Goal: Task Accomplishment & Management: Use online tool/utility

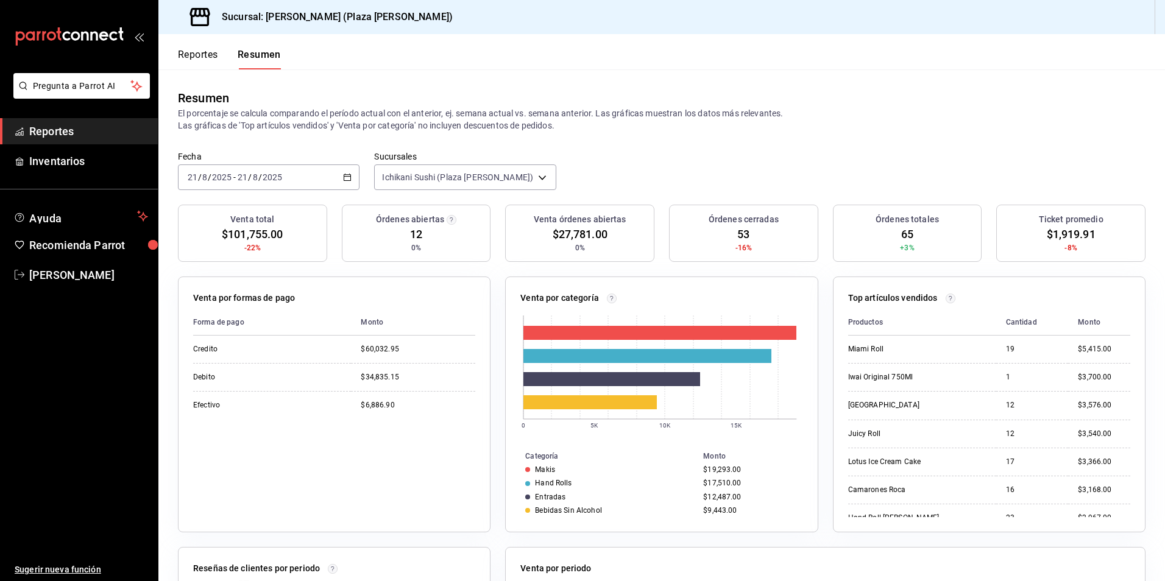
click at [58, 132] on span "Reportes" at bounding box center [88, 131] width 119 height 16
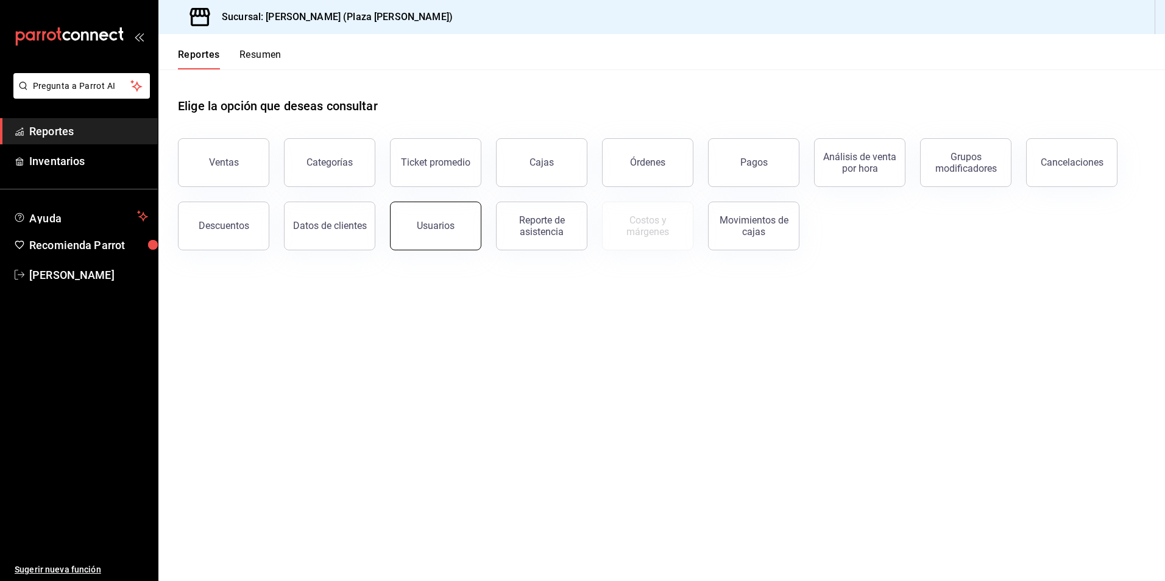
click at [466, 228] on button "Usuarios" at bounding box center [435, 226] width 91 height 49
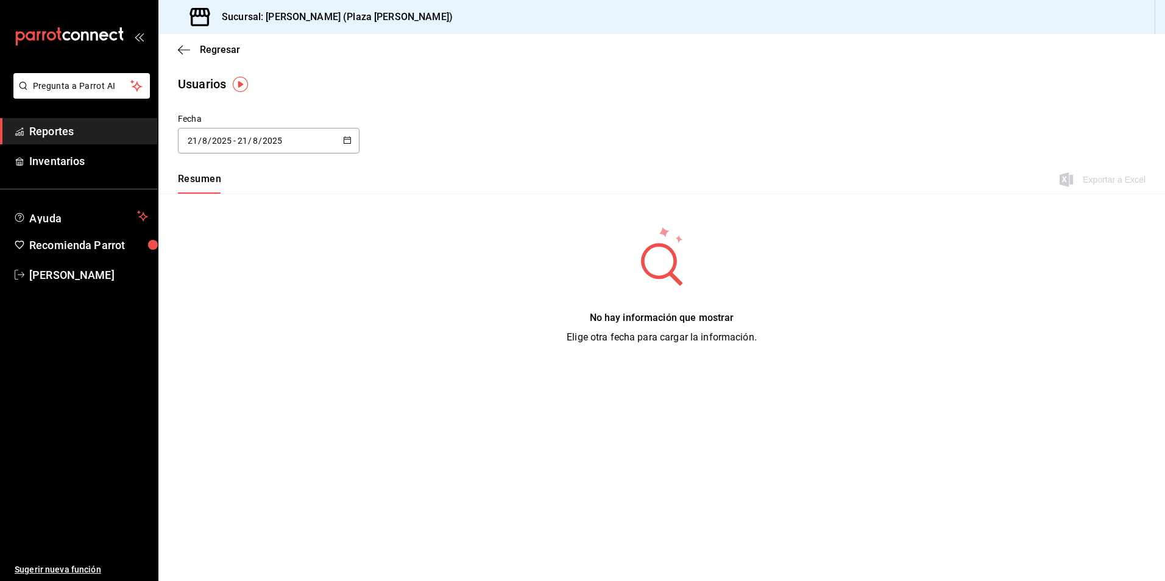
click at [343, 141] on div "[DATE] [DATE] - [DATE] [DATE]" at bounding box center [269, 141] width 182 height 26
click at [236, 262] on li "Mes actual" at bounding box center [235, 261] width 115 height 27
type input "[DATE]"
type input "1"
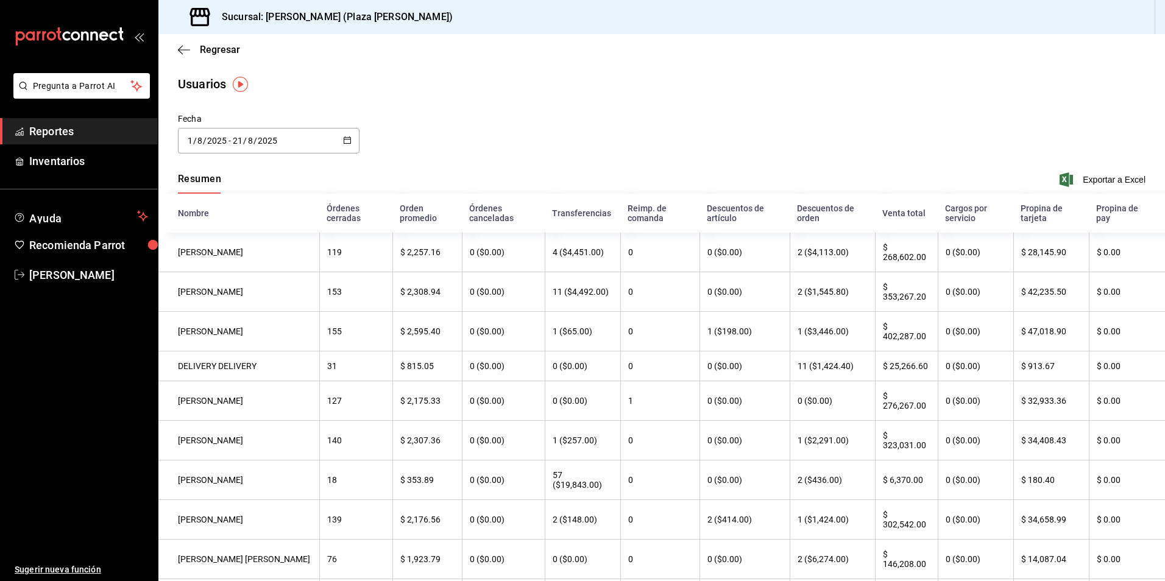
click at [347, 140] on icon "button" at bounding box center [347, 140] width 9 height 9
click at [222, 230] on li "Semana actual" at bounding box center [235, 234] width 115 height 27
type input "[DATE]"
type input "17"
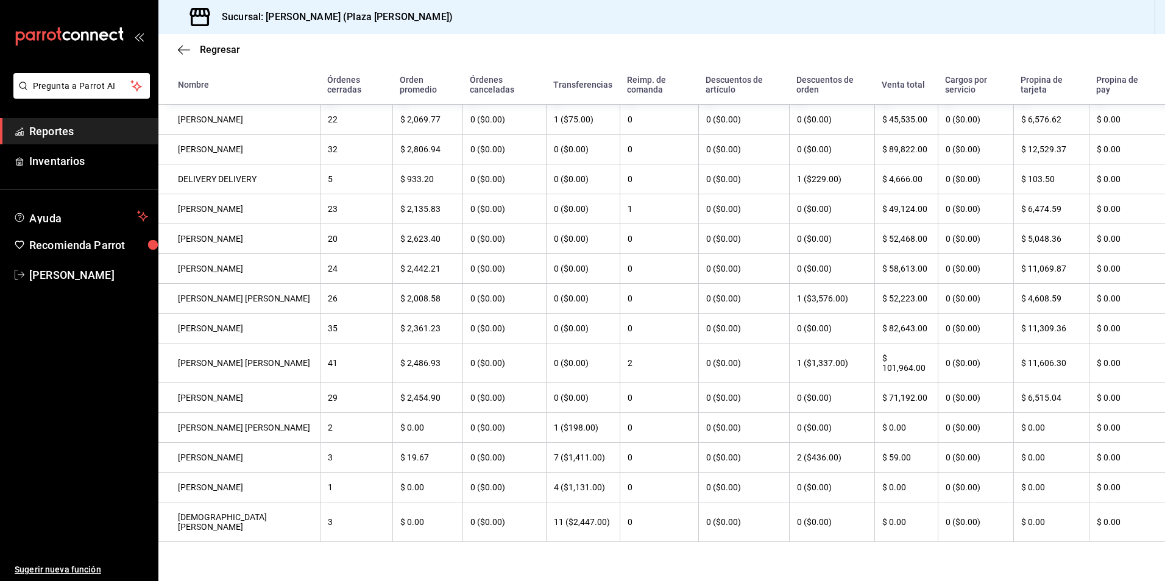
scroll to position [180, 0]
click at [177, 47] on div "Regresar" at bounding box center [661, 49] width 1007 height 31
click at [222, 51] on span "Regresar" at bounding box center [220, 50] width 40 height 12
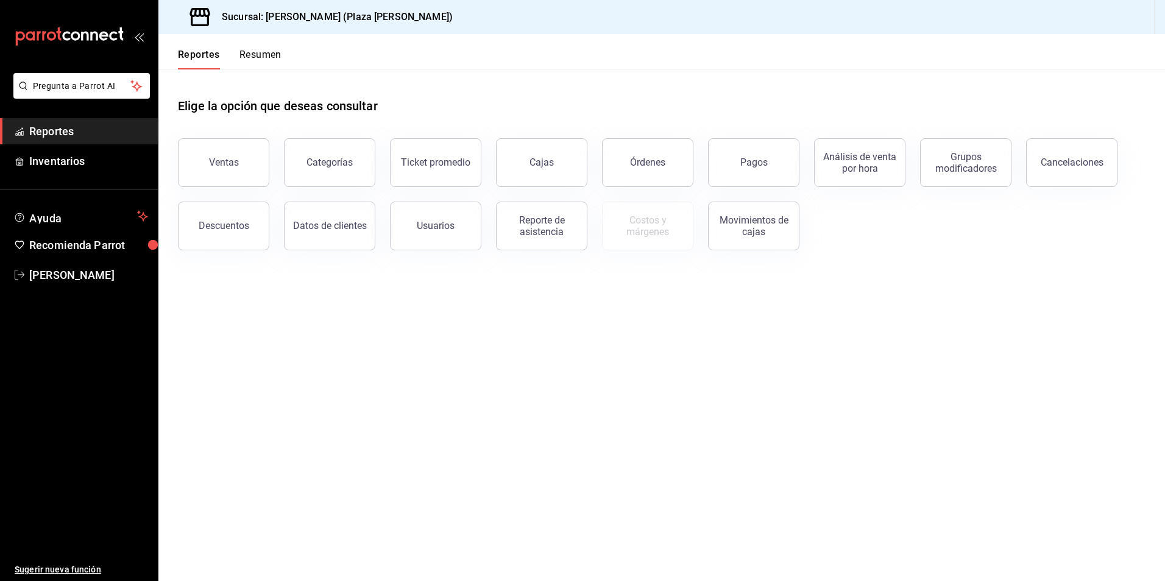
click at [258, 51] on button "Resumen" at bounding box center [261, 59] width 42 height 21
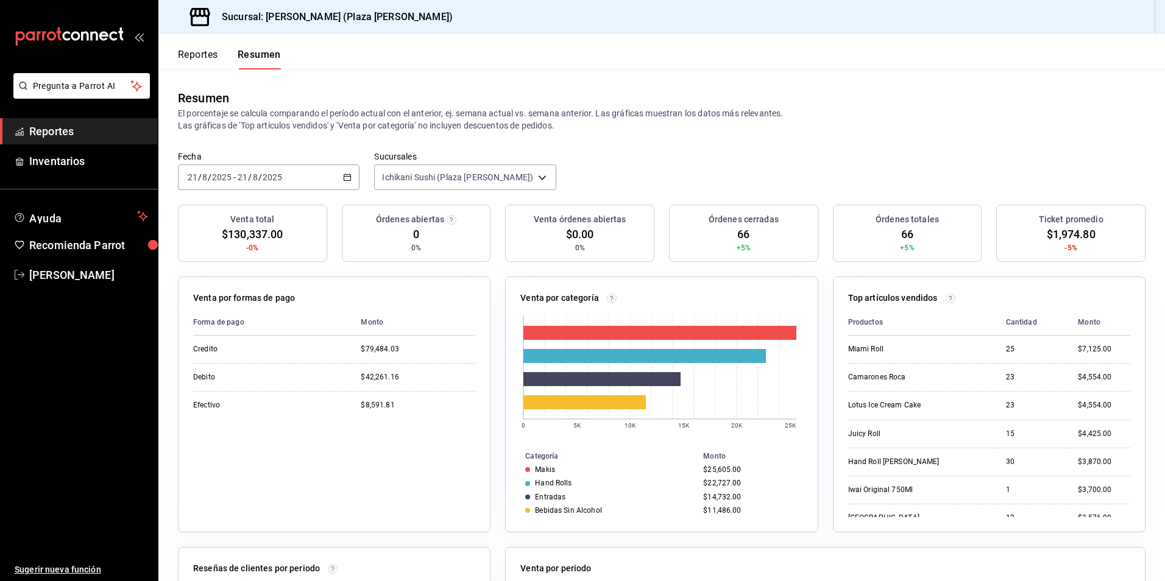
click at [59, 139] on span "Reportes" at bounding box center [88, 131] width 119 height 16
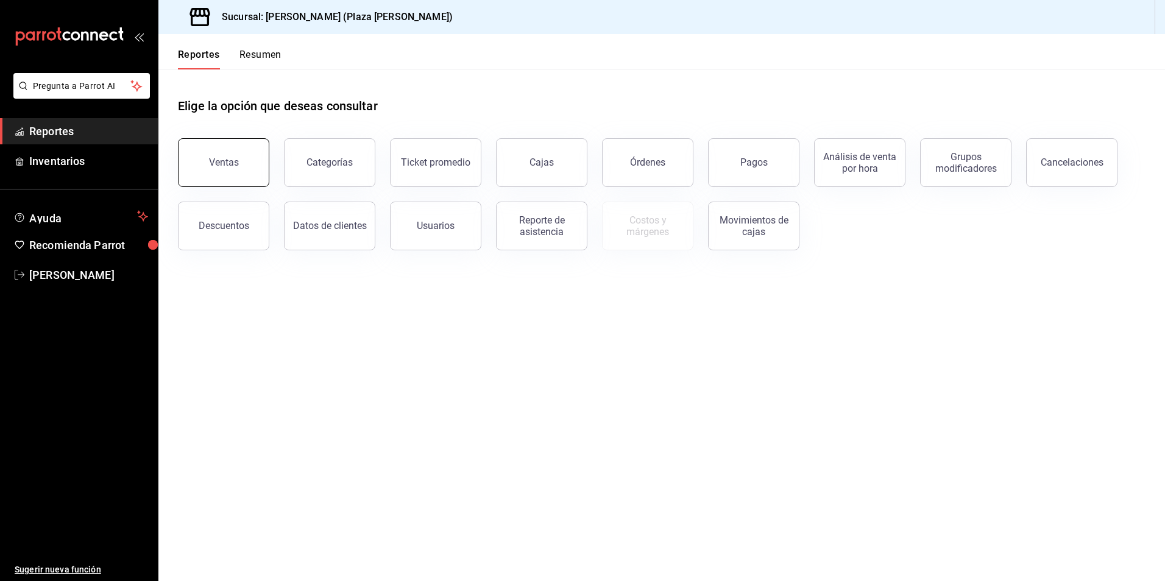
click at [224, 153] on button "Ventas" at bounding box center [223, 162] width 91 height 49
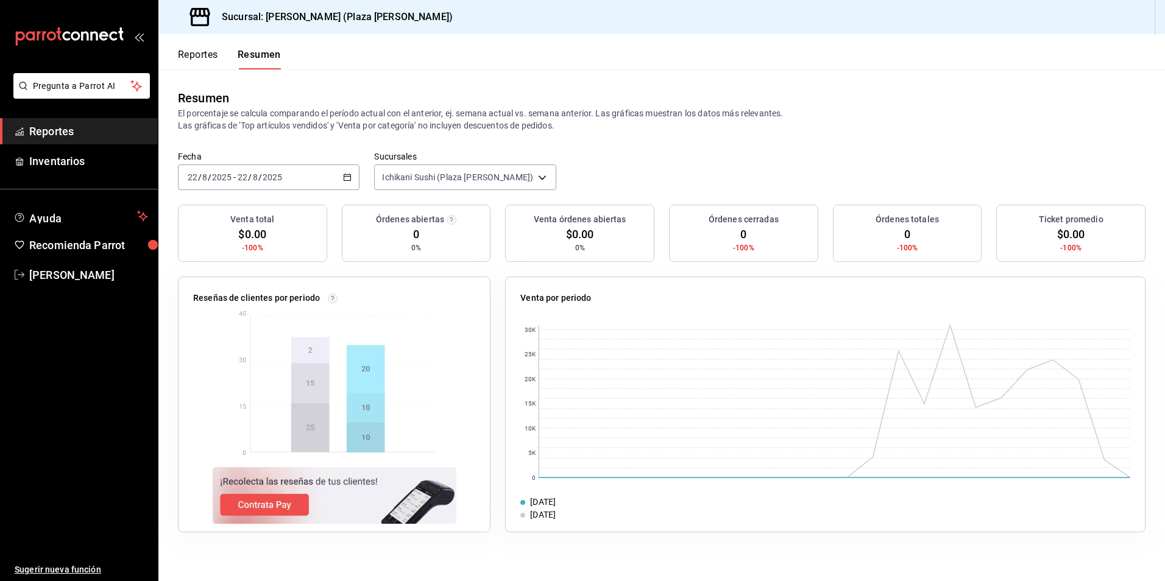
click at [73, 144] on link "Reportes" at bounding box center [79, 131] width 158 height 26
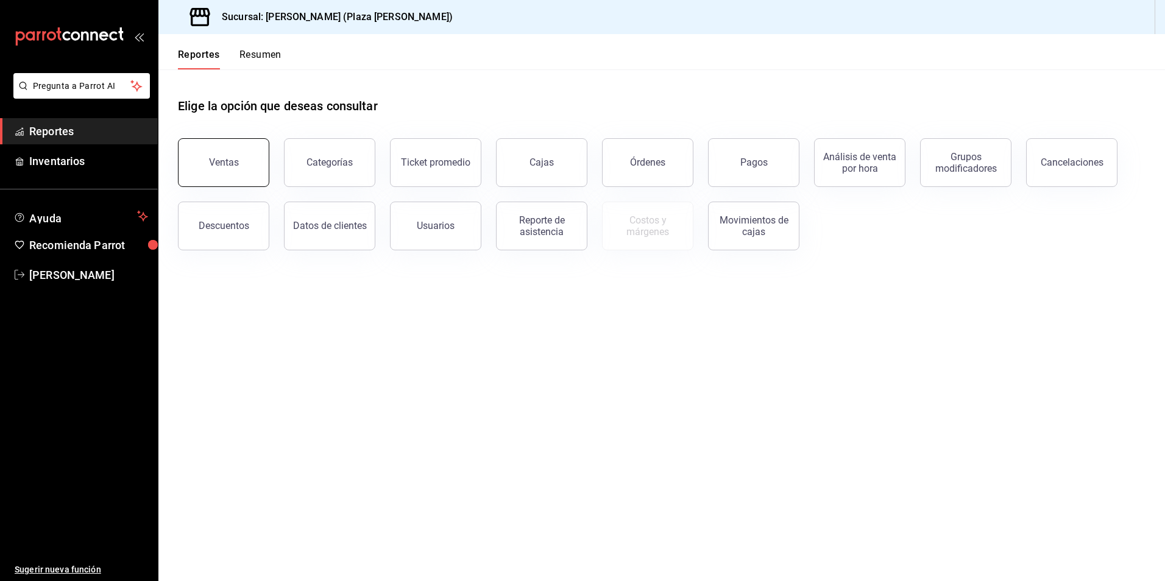
click at [207, 155] on button "Ventas" at bounding box center [223, 162] width 91 height 49
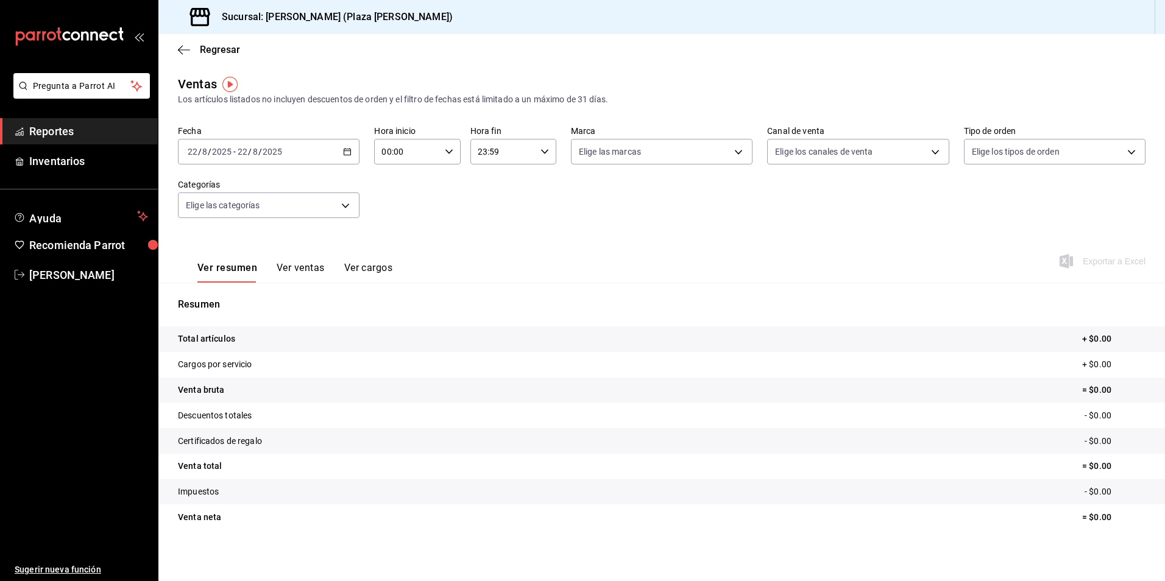
click at [347, 151] on \(Stroke\) "button" at bounding box center [347, 151] width 7 height 1
click at [232, 210] on span "Ayer" at bounding box center [235, 216] width 94 height 13
click at [303, 271] on button "Ver ventas" at bounding box center [301, 272] width 48 height 21
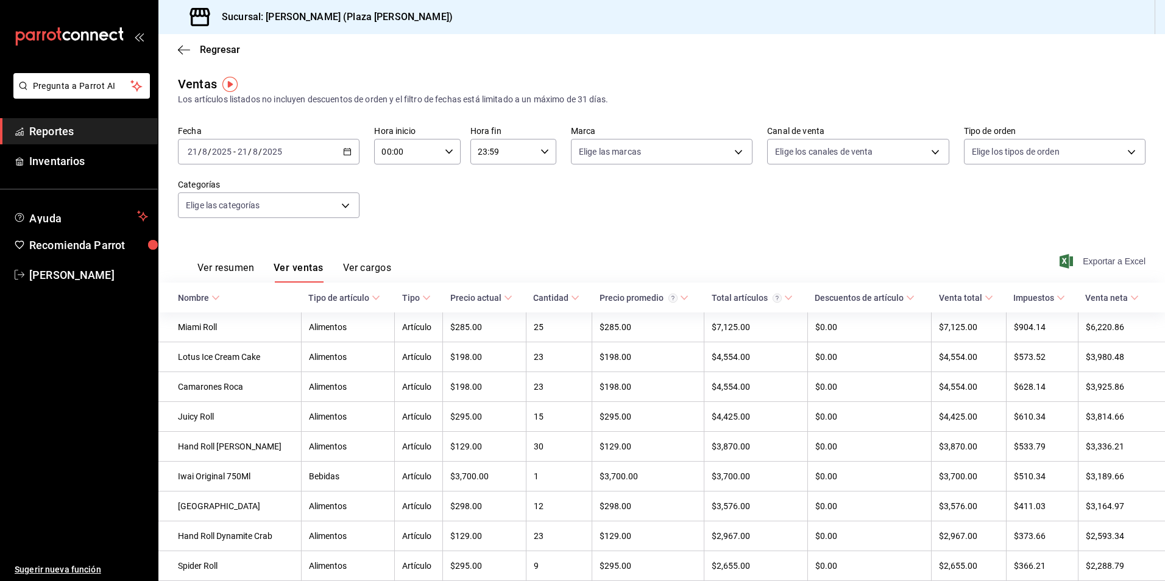
click at [1094, 265] on span "Exportar a Excel" at bounding box center [1104, 261] width 84 height 15
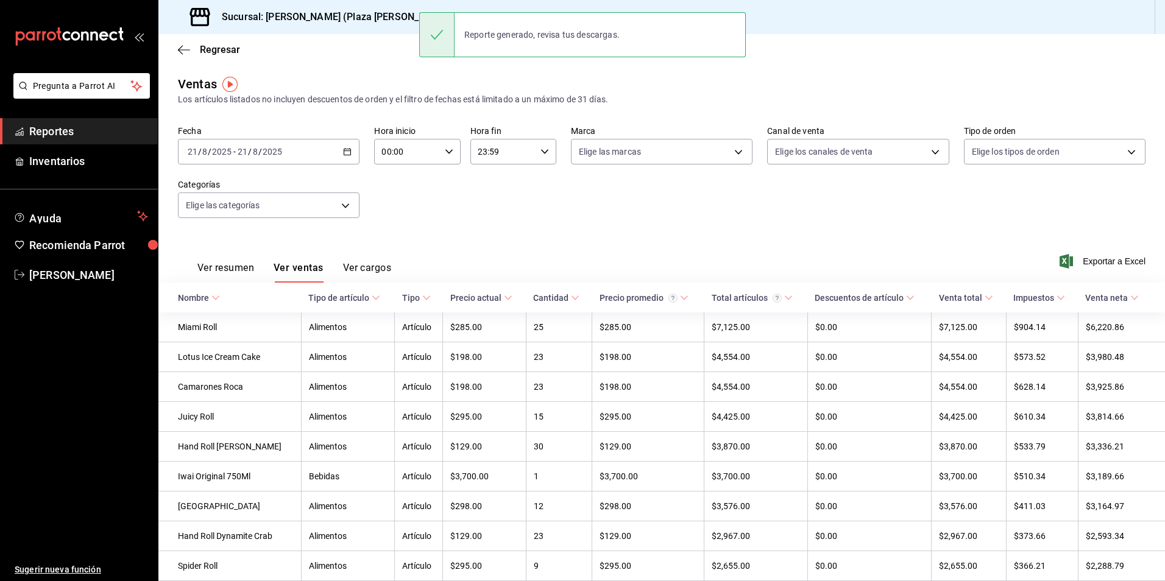
click at [77, 140] on link "Reportes" at bounding box center [79, 131] width 158 height 26
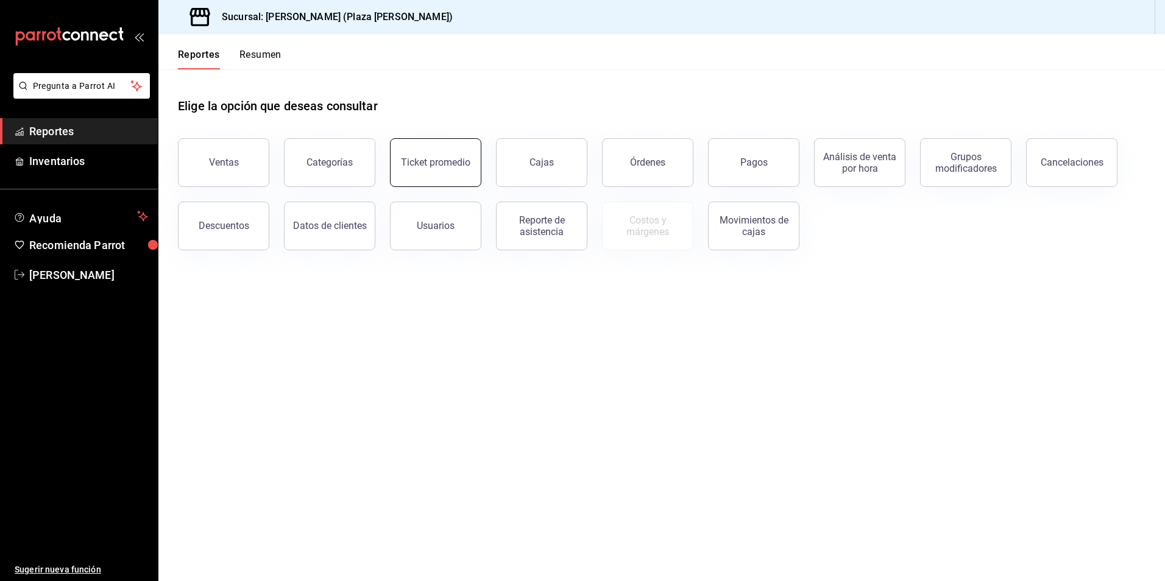
click at [436, 165] on div "Ticket promedio" at bounding box center [435, 163] width 69 height 12
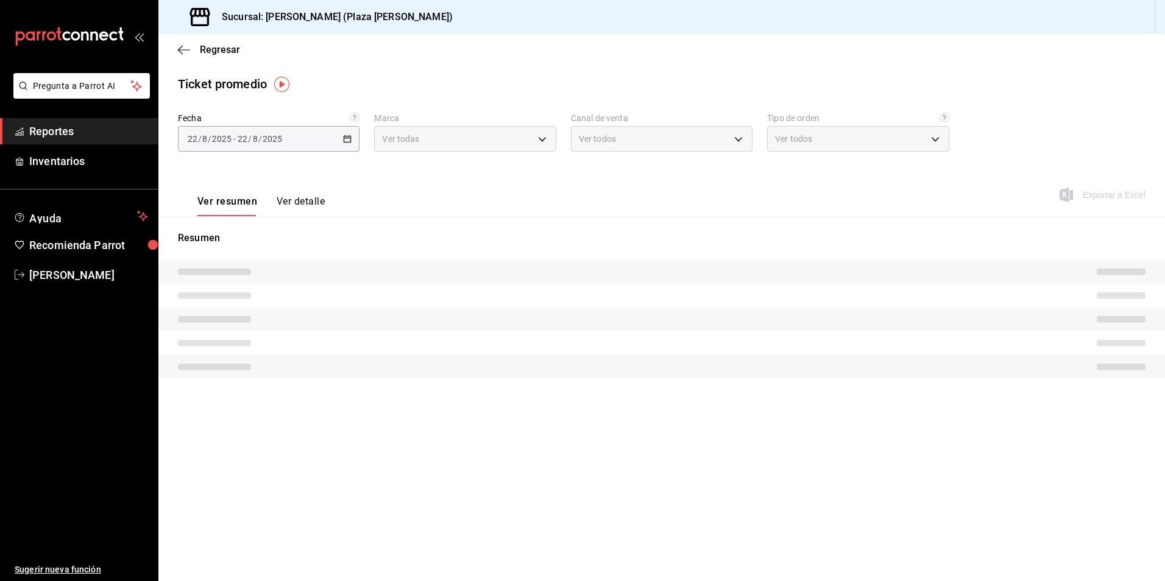
type input "abc0a998-24f3-49b9-87eb-b6f27766d4d5"
type input "PARROT,UBER_EATS,RAPPI,DIDI_FOOD,ONLINE"
type input "c62a6c8a-5deb-4e34-9cb3-511eee532814,EXTERNAL"
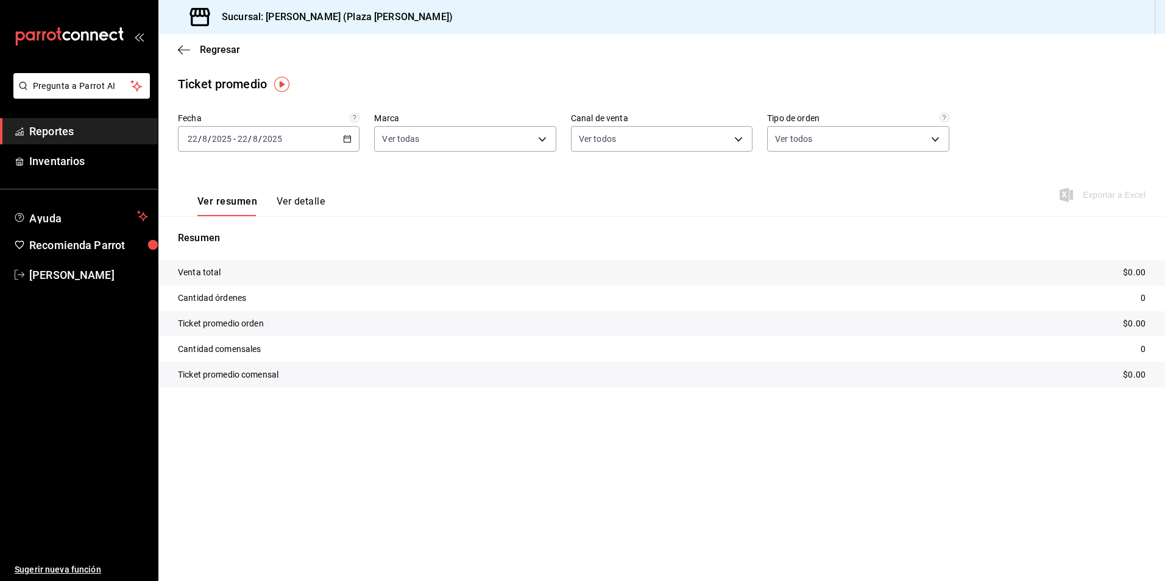
click at [346, 141] on icon "button" at bounding box center [347, 139] width 9 height 9
click at [218, 193] on li "Ayer" at bounding box center [236, 203] width 114 height 27
click at [288, 196] on button "Ver detalle" at bounding box center [301, 206] width 48 height 21
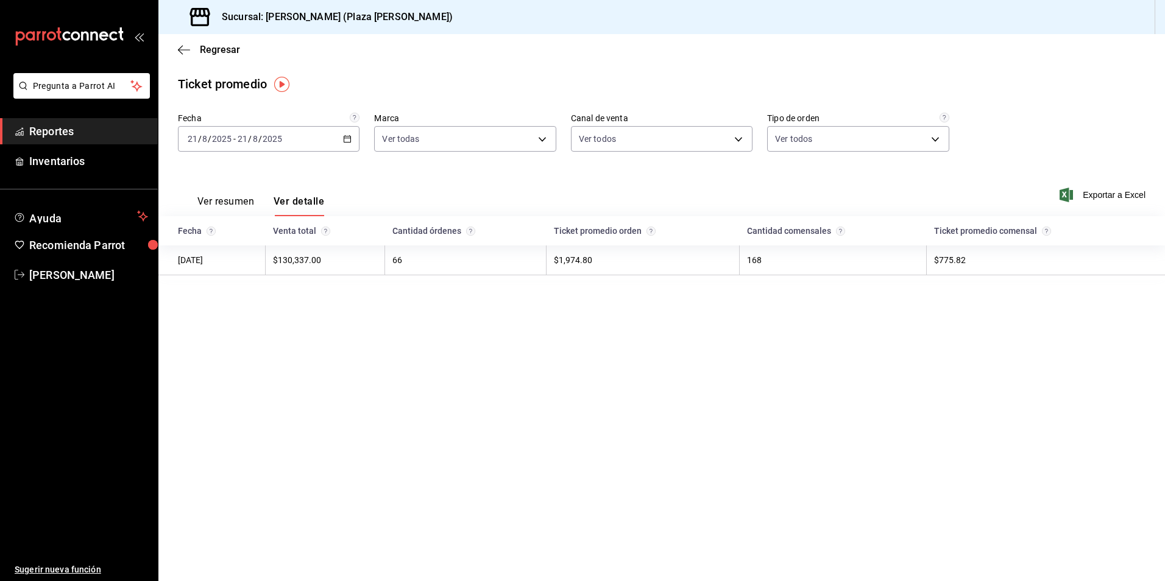
click at [767, 260] on td "168" at bounding box center [833, 261] width 187 height 30
click at [83, 127] on span "Reportes" at bounding box center [88, 131] width 119 height 16
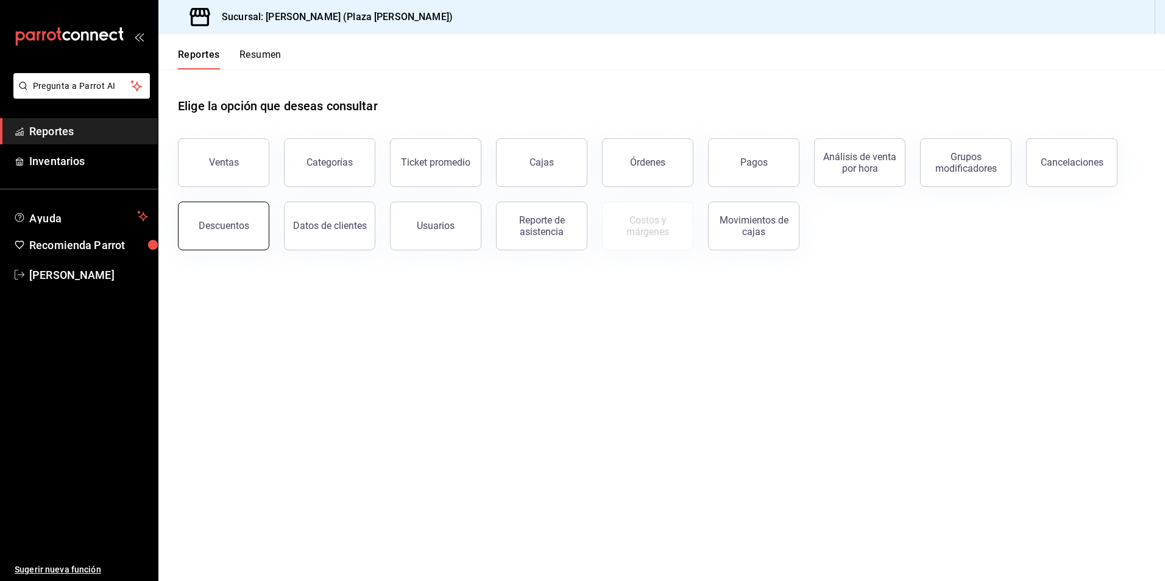
click at [251, 236] on button "Descuentos" at bounding box center [223, 226] width 91 height 49
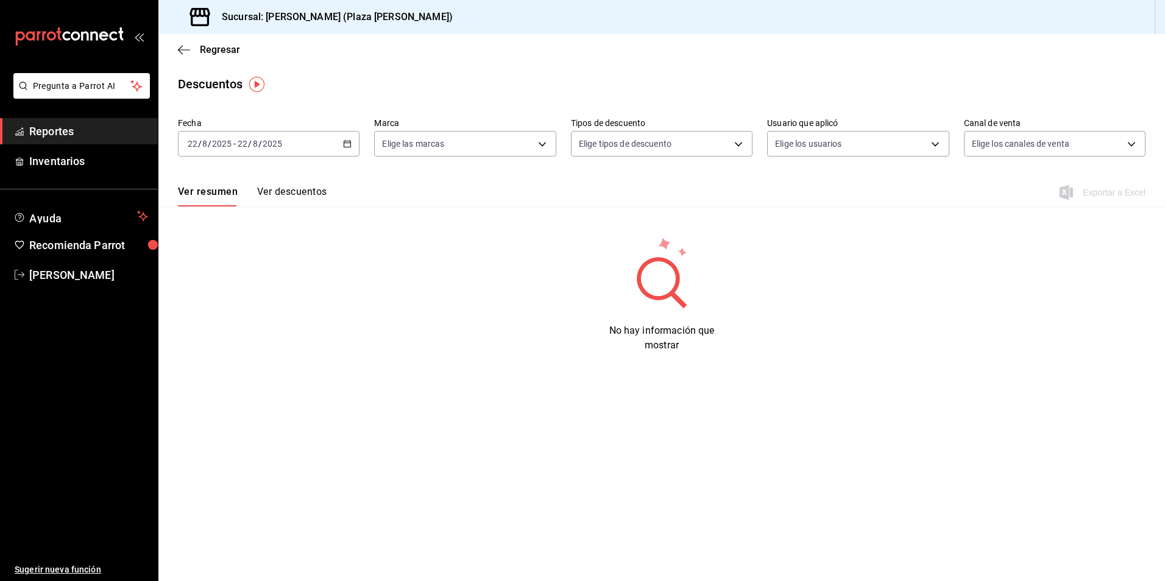
click at [346, 142] on icon "button" at bounding box center [347, 144] width 9 height 9
click at [243, 204] on span "Ayer" at bounding box center [235, 208] width 94 height 13
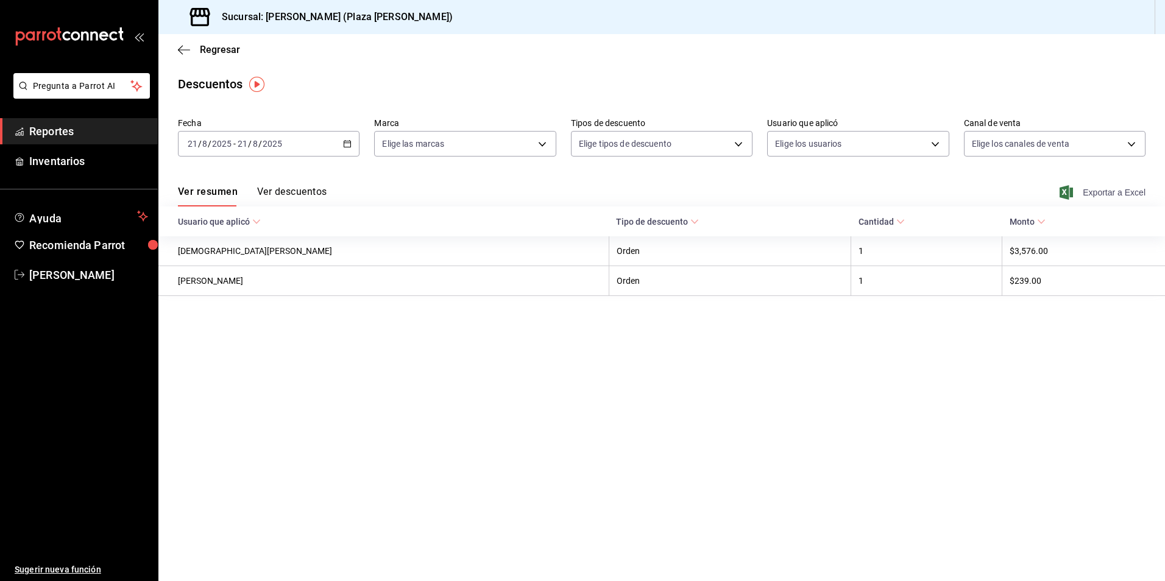
click at [1095, 192] on span "Exportar a Excel" at bounding box center [1104, 192] width 84 height 15
click at [343, 141] on icon "button" at bounding box center [347, 144] width 9 height 9
click at [193, 144] on input "21" at bounding box center [192, 144] width 11 height 10
click at [196, 141] on input "21" at bounding box center [192, 144] width 11 height 10
click at [348, 141] on icon "button" at bounding box center [347, 144] width 9 height 9
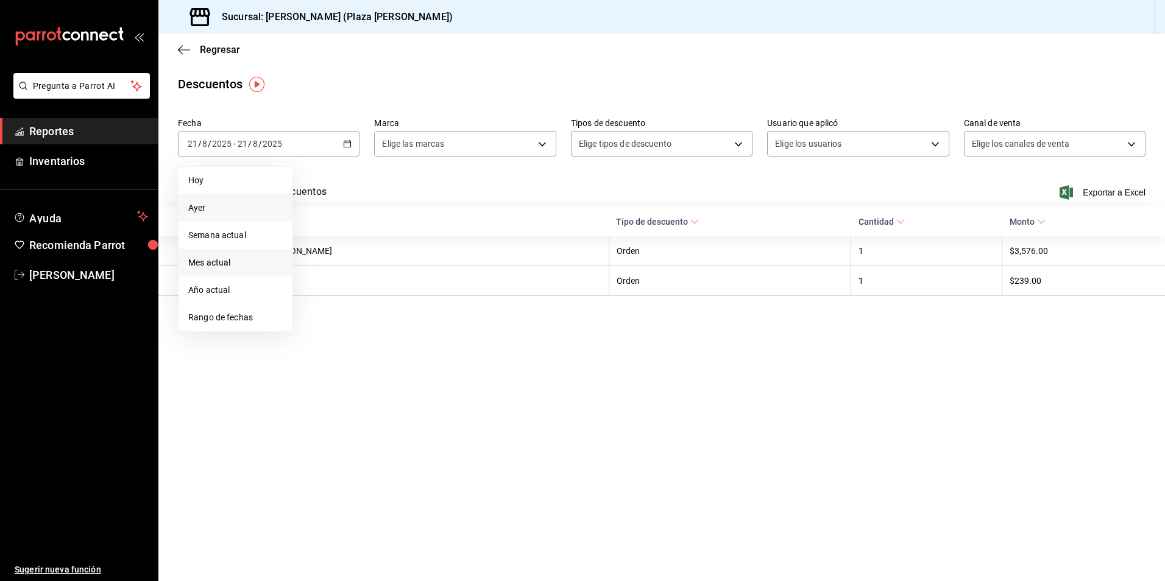
click at [238, 269] on li "Mes actual" at bounding box center [236, 262] width 114 height 27
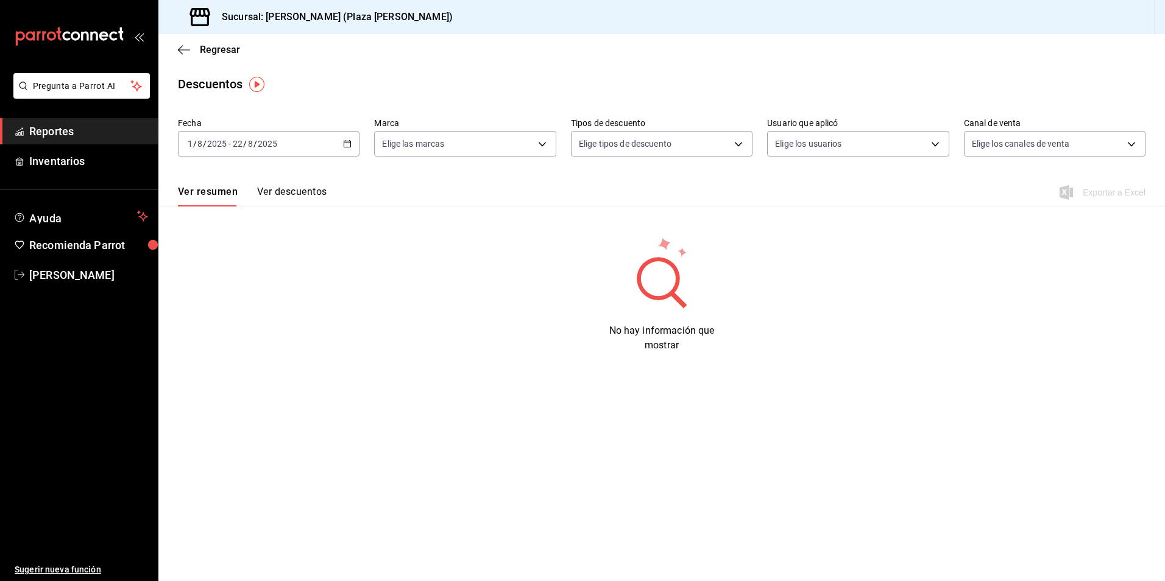
click at [313, 191] on button "Ver descuentos" at bounding box center [291, 196] width 69 height 21
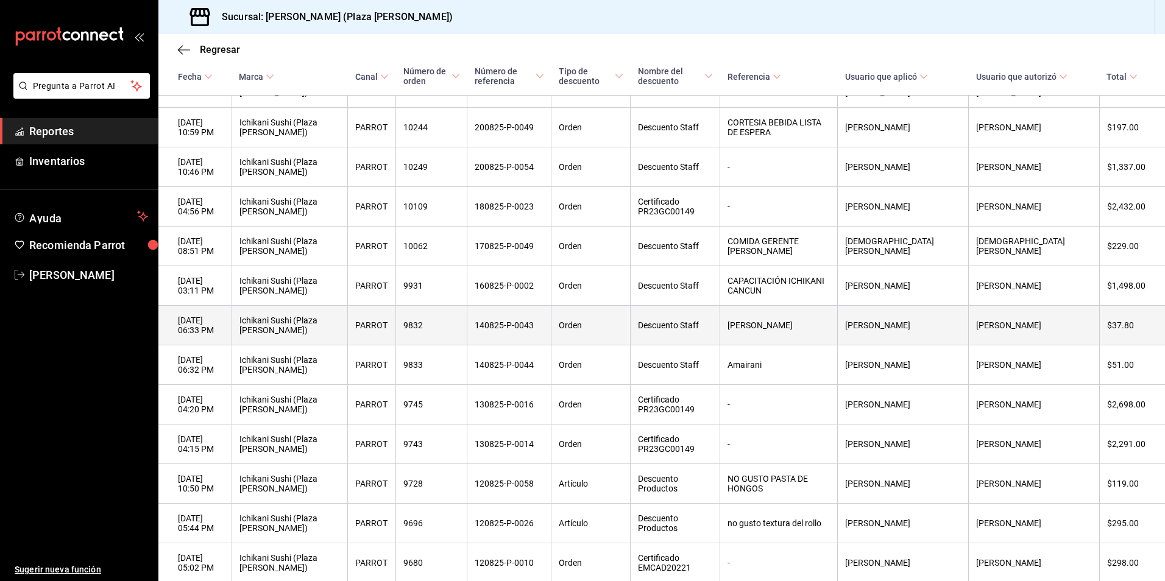
scroll to position [244, 0]
